Goal: Task Accomplishment & Management: Manage account settings

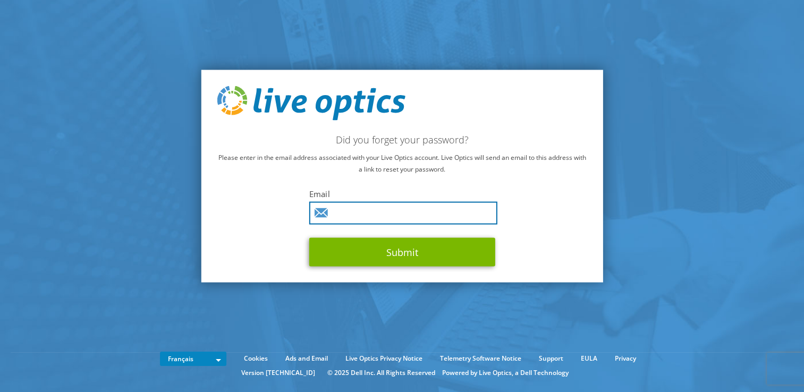
click at [345, 210] on input "text" at bounding box center [403, 213] width 188 height 23
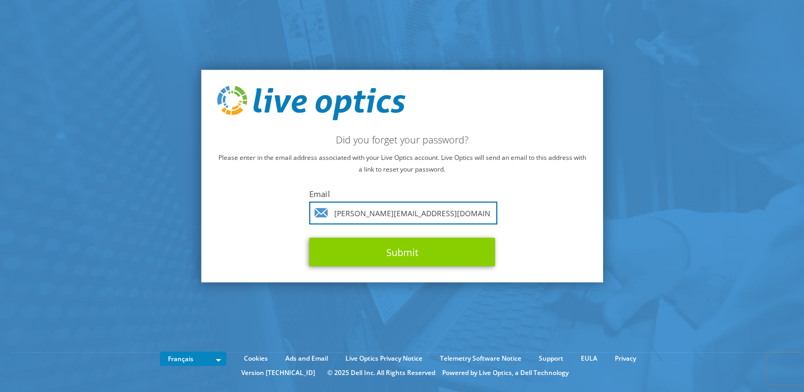
type input "[PERSON_NAME][EMAIL_ADDRESS][DOMAIN_NAME]"
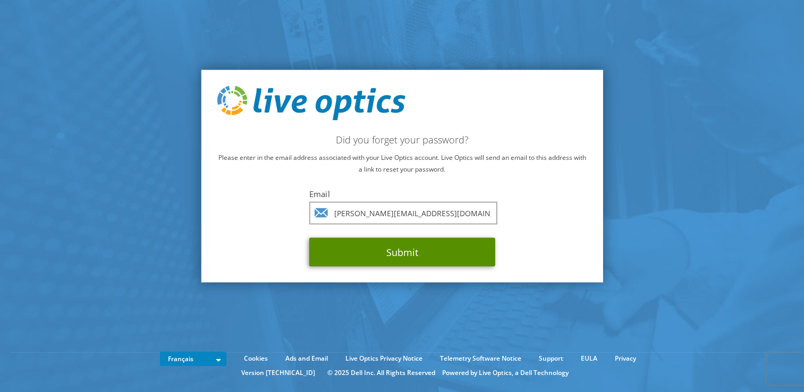
click at [408, 243] on button "Submit" at bounding box center [402, 252] width 186 height 29
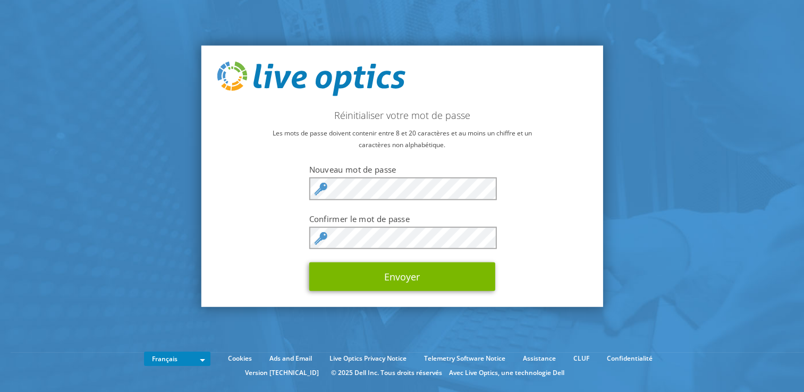
drag, startPoint x: 384, startPoint y: 224, endPoint x: 308, endPoint y: 229, distance: 76.2
click at [308, 229] on div "Réinitialiser votre mot de passe Les mots de passe doivent contenir entre 8 et …" at bounding box center [402, 176] width 402 height 262
click at [309, 263] on button "Envoyer" at bounding box center [402, 277] width 186 height 29
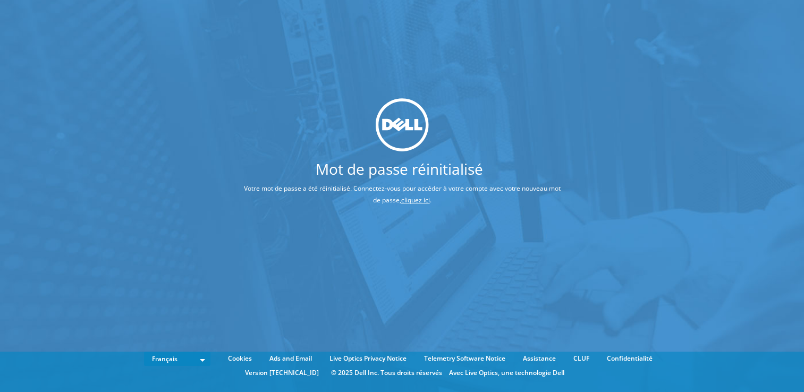
click at [419, 199] on link "cliquez ici" at bounding box center [415, 200] width 29 height 9
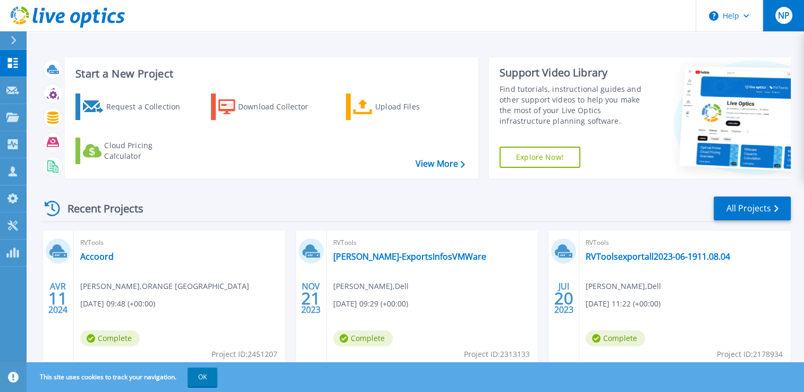
click at [780, 24] on button "NP" at bounding box center [783, 15] width 41 height 31
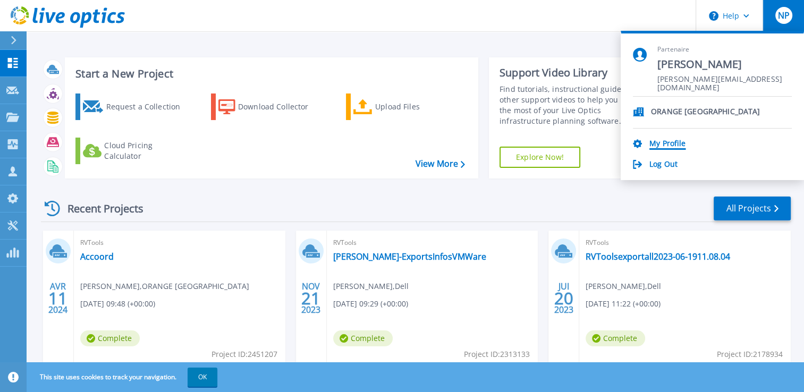
click at [676, 141] on link "My Profile" at bounding box center [667, 144] width 36 height 10
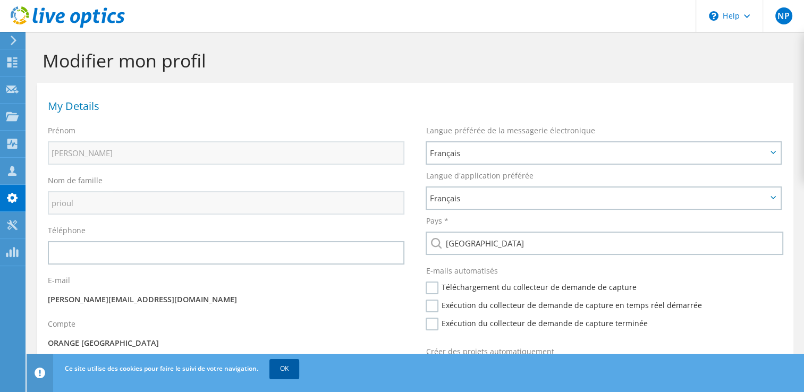
click at [280, 367] on link "OK" at bounding box center [284, 368] width 30 height 19
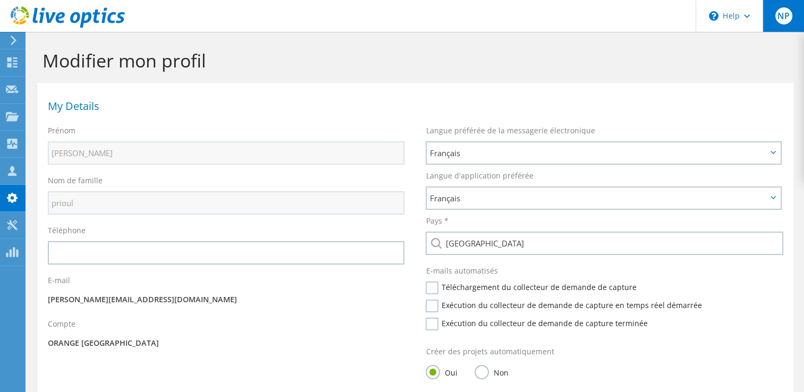
click at [780, 18] on span "NP" at bounding box center [783, 15] width 17 height 17
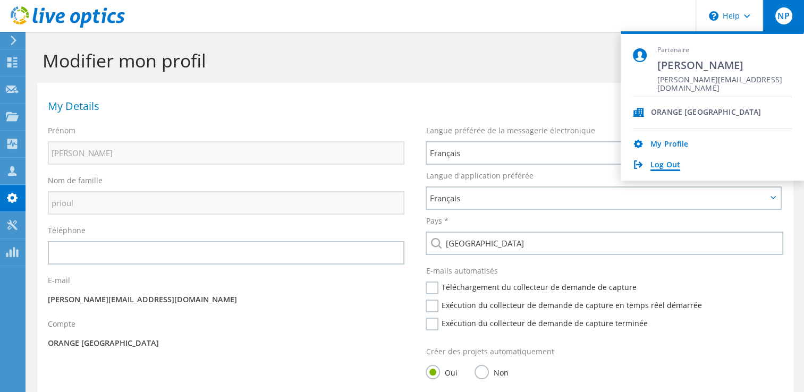
click at [656, 163] on link "Log Out" at bounding box center [666, 166] width 30 height 10
click at [661, 163] on link "Log Out" at bounding box center [666, 166] width 30 height 10
